Goal: Check status: Check status

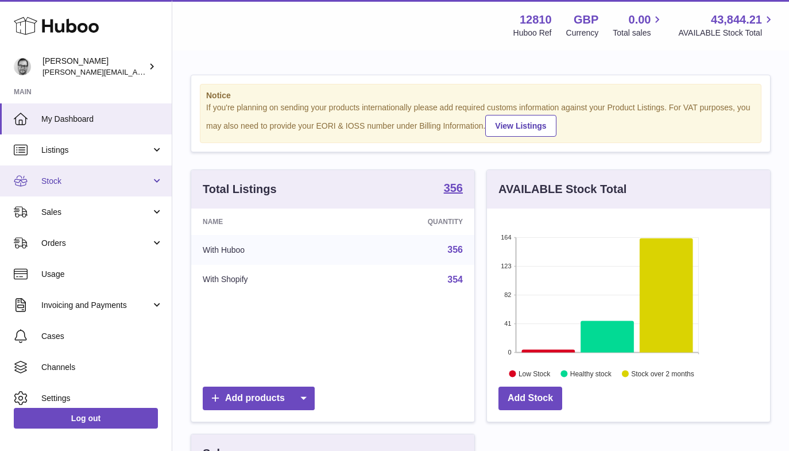
scroll to position [179, 283]
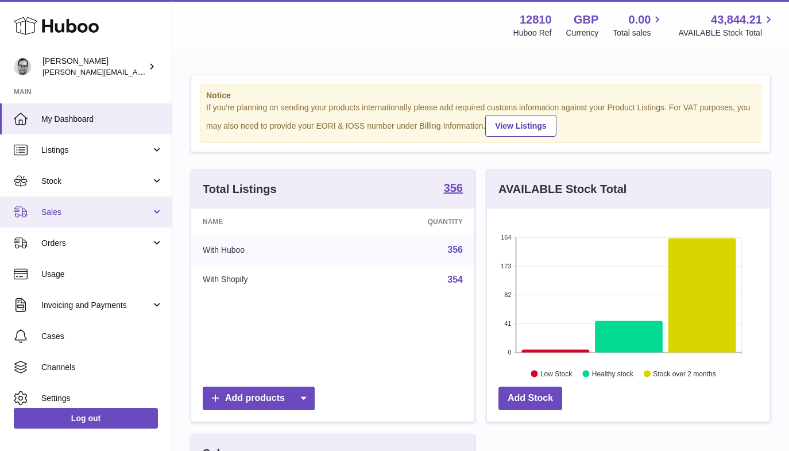
click at [56, 213] on span "Sales" at bounding box center [96, 212] width 110 height 11
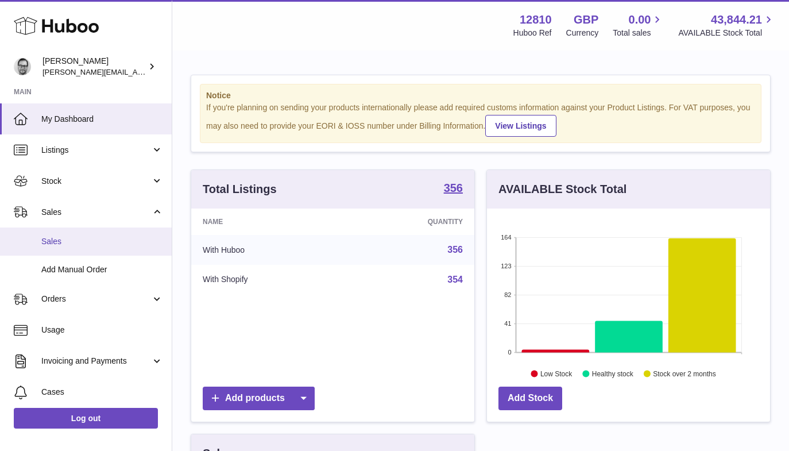
click at [55, 242] on span "Sales" at bounding box center [102, 241] width 122 height 11
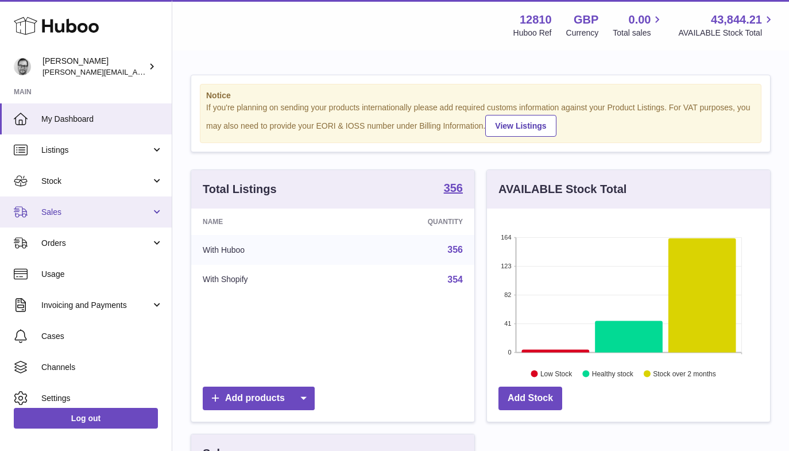
click at [53, 217] on span "Sales" at bounding box center [96, 212] width 110 height 11
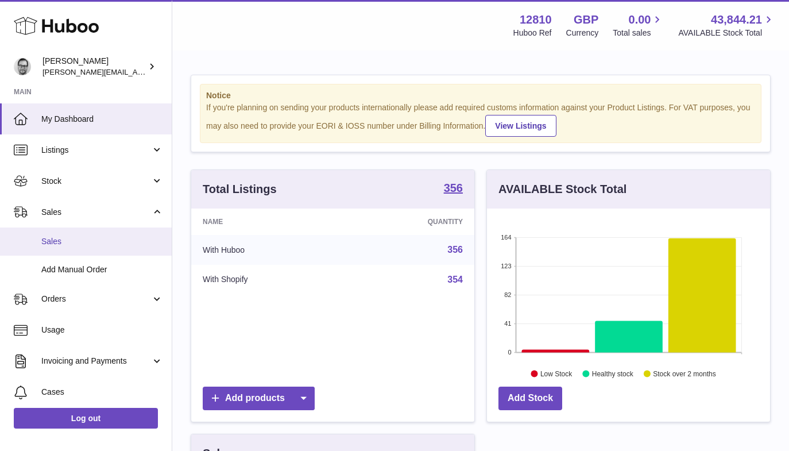
click at [56, 241] on span "Sales" at bounding box center [102, 241] width 122 height 11
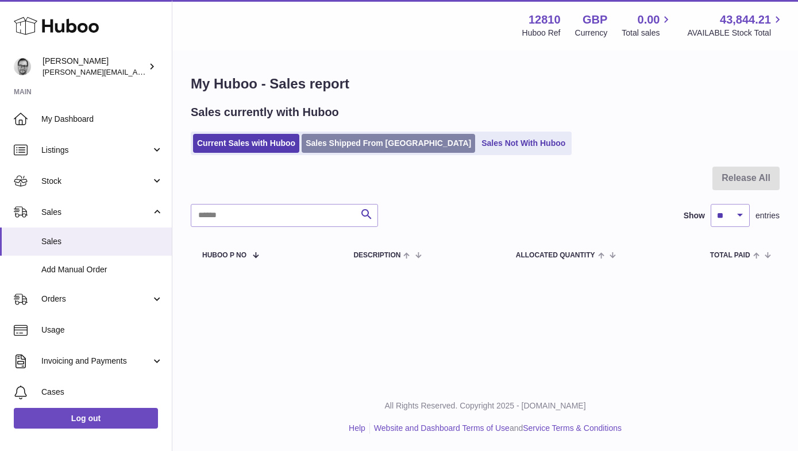
click at [367, 140] on link "Sales Shipped From Huboo" at bounding box center [388, 143] width 173 height 19
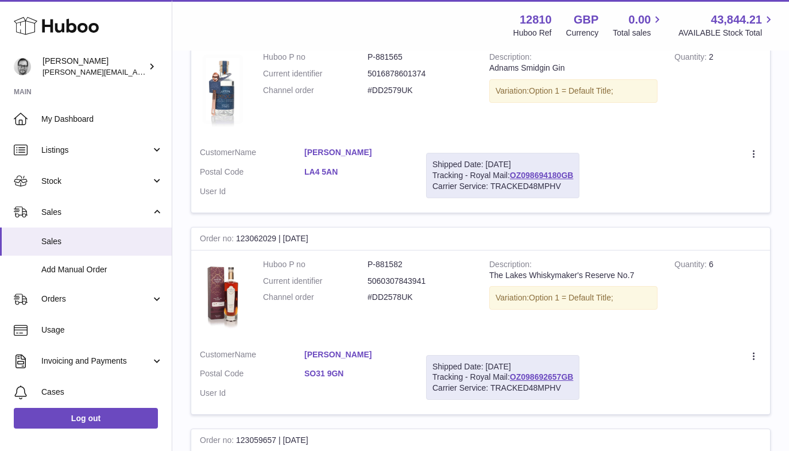
scroll to position [650, 0]
click at [559, 372] on link "OZ098692657GB" at bounding box center [542, 376] width 64 height 9
